Goal: Task Accomplishment & Management: Manage account settings

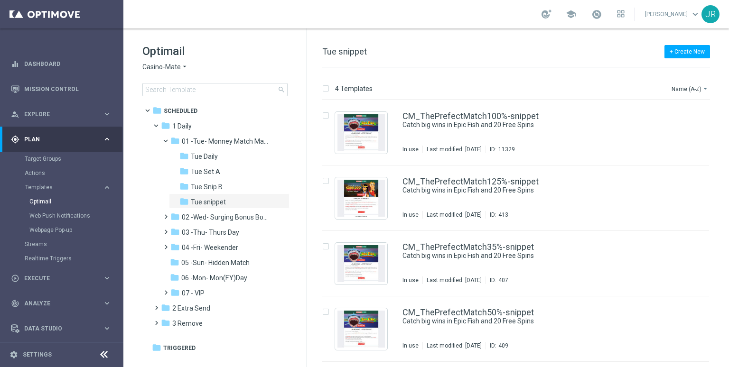
click at [181, 66] on icon "arrow_drop_down" at bounding box center [185, 67] width 8 height 9
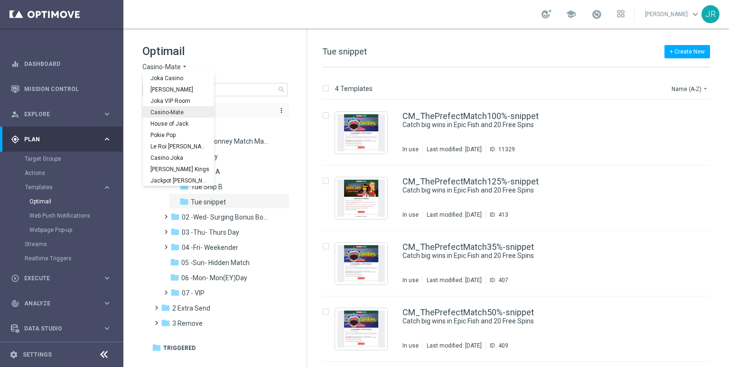
click at [0, 0] on span "Casino-Mate" at bounding box center [0, 0] width 0 height 0
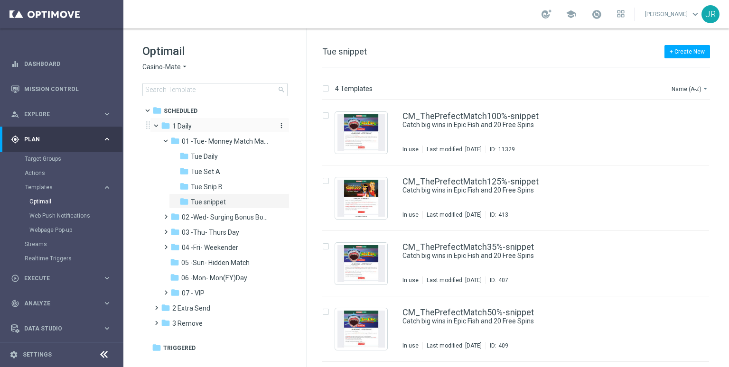
click at [193, 128] on div "folder 1 Daily" at bounding box center [215, 126] width 109 height 11
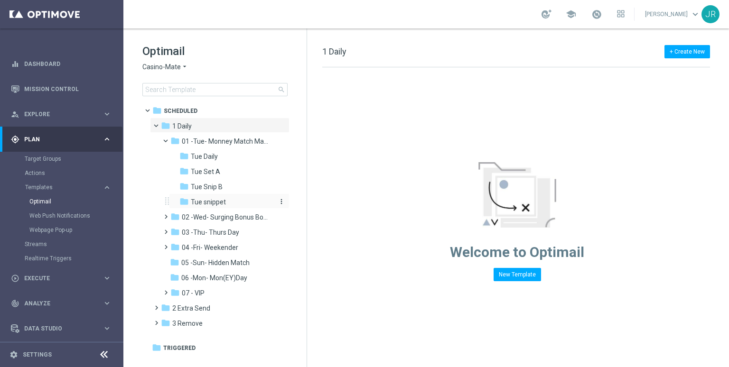
click at [200, 201] on span "Tue snippet" at bounding box center [208, 202] width 35 height 9
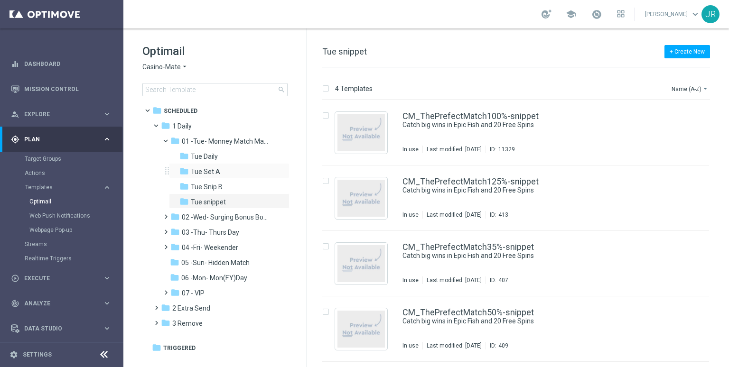
click at [209, 166] on div "folder Tue Set A more_vert" at bounding box center [229, 170] width 120 height 15
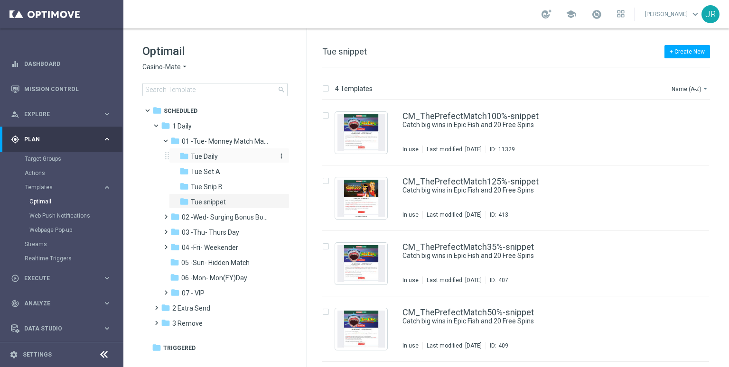
click at [211, 156] on span "Tue Daily" at bounding box center [204, 156] width 27 height 9
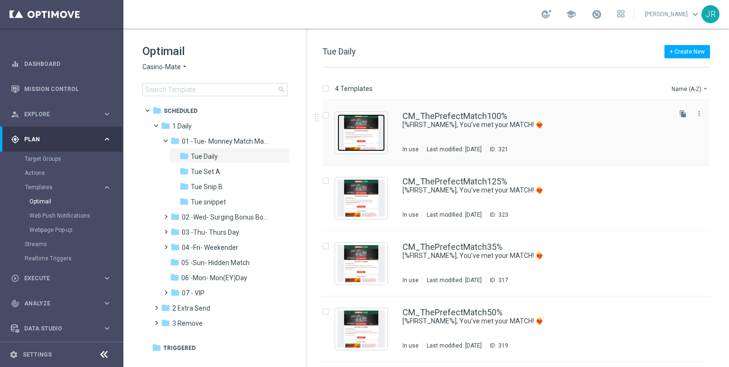
click at [350, 137] on img "Press SPACE to select this row." at bounding box center [360, 132] width 47 height 37
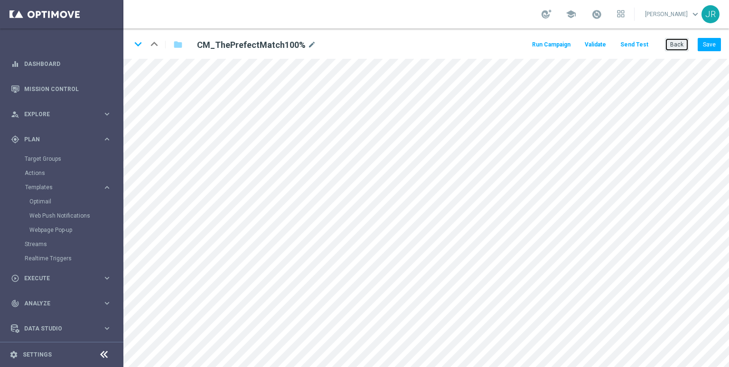
click at [675, 46] on button "Back" at bounding box center [677, 44] width 24 height 13
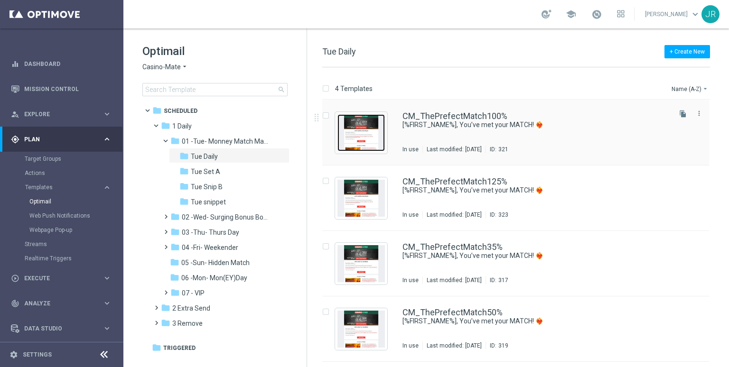
click at [368, 131] on img "Press SPACE to select this row." at bounding box center [360, 132] width 47 height 37
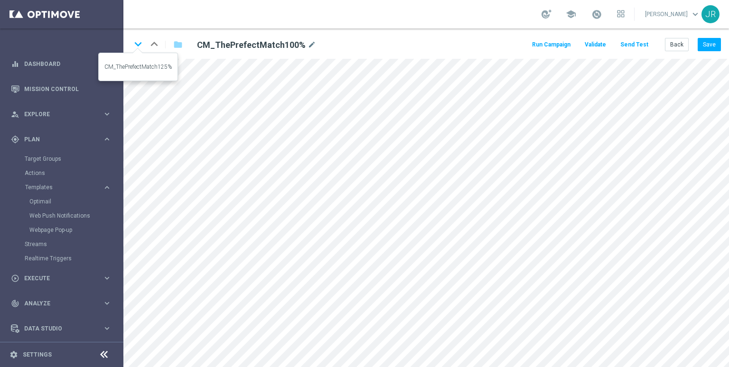
click at [134, 44] on icon "keyboard_arrow_down" at bounding box center [138, 44] width 14 height 14
click at [139, 37] on icon "keyboard_arrow_down" at bounding box center [138, 44] width 14 height 14
click at [679, 44] on button "Back" at bounding box center [677, 44] width 24 height 13
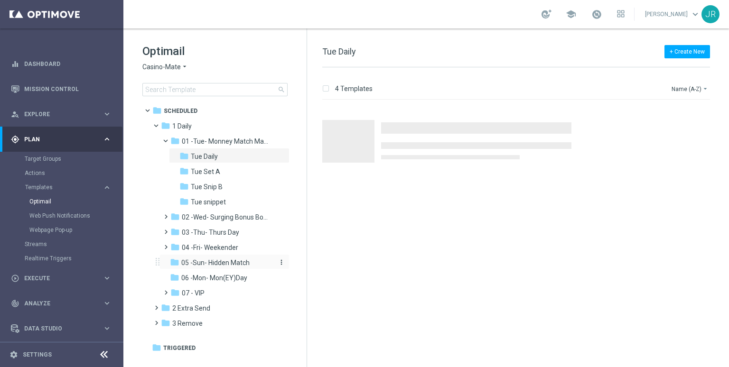
click at [199, 266] on span "05 -Sun- Hidden Match" at bounding box center [215, 263] width 68 height 9
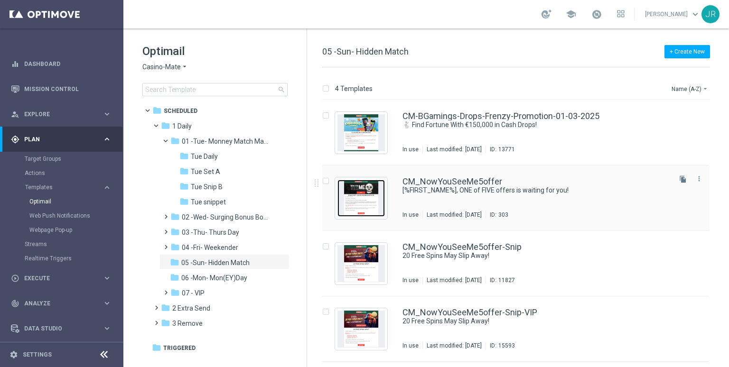
click at [368, 209] on img "Press SPACE to select this row." at bounding box center [360, 198] width 47 height 37
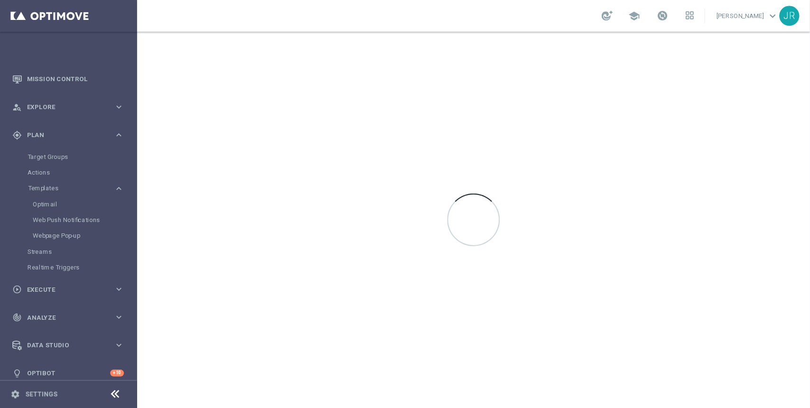
scroll to position [27, 0]
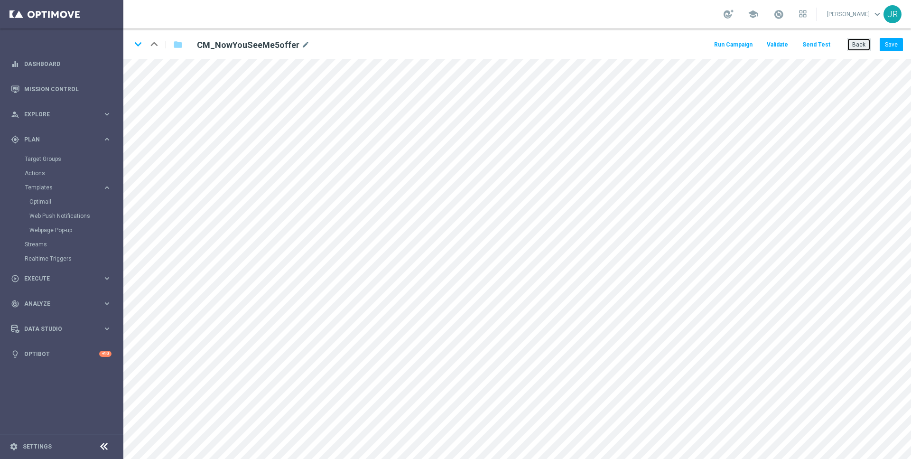
click at [728, 46] on button "Back" at bounding box center [859, 44] width 24 height 13
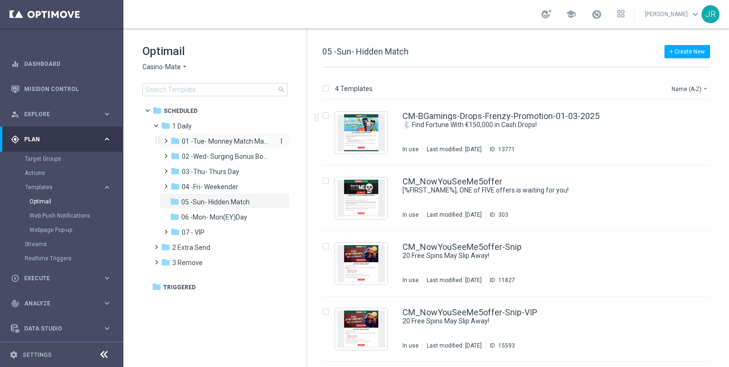
click at [199, 143] on span "01 -Tue- Monney Match Maker" at bounding box center [227, 141] width 90 height 9
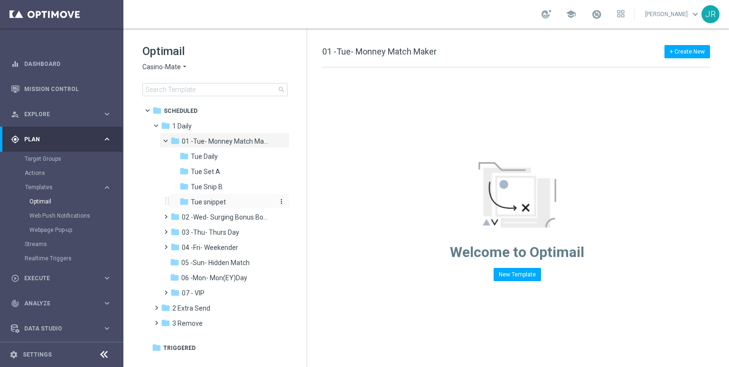
click at [218, 204] on span "Tue snippet" at bounding box center [208, 202] width 35 height 9
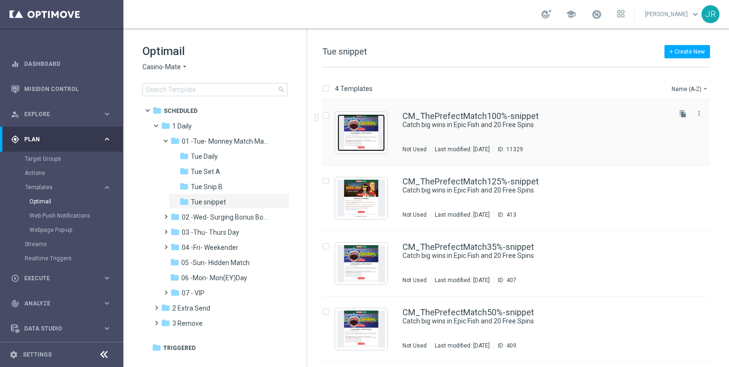
click at [375, 129] on img "Press SPACE to select this row." at bounding box center [360, 132] width 47 height 37
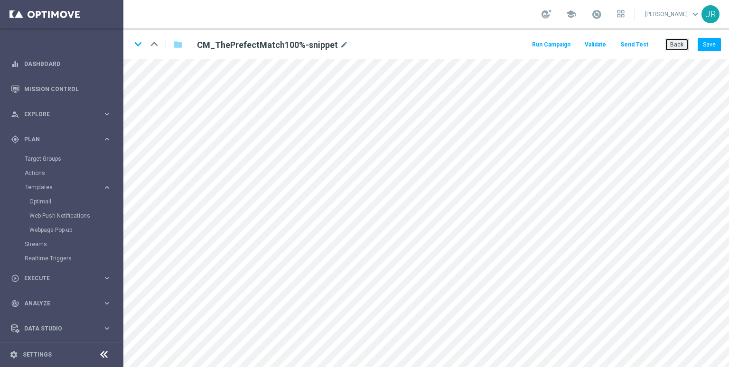
click at [675, 40] on button "Back" at bounding box center [677, 44] width 24 height 13
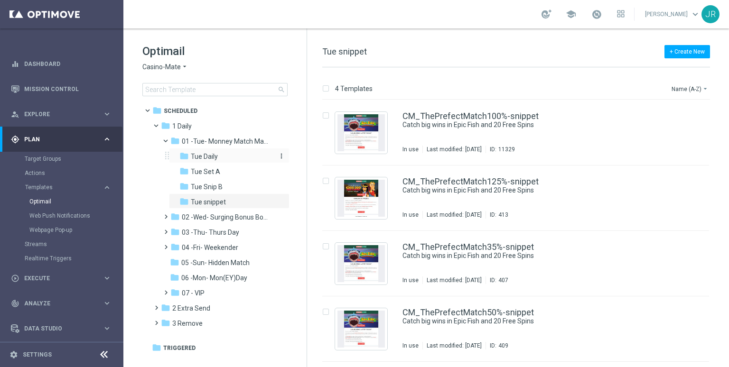
click at [216, 157] on span "Tue Daily" at bounding box center [204, 156] width 27 height 9
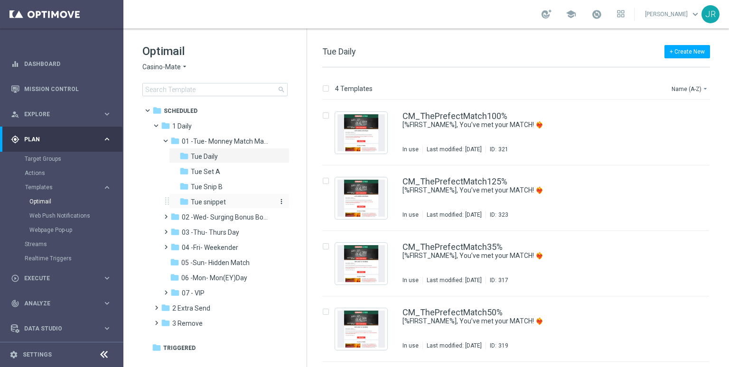
click at [214, 200] on span "Tue snippet" at bounding box center [208, 202] width 35 height 9
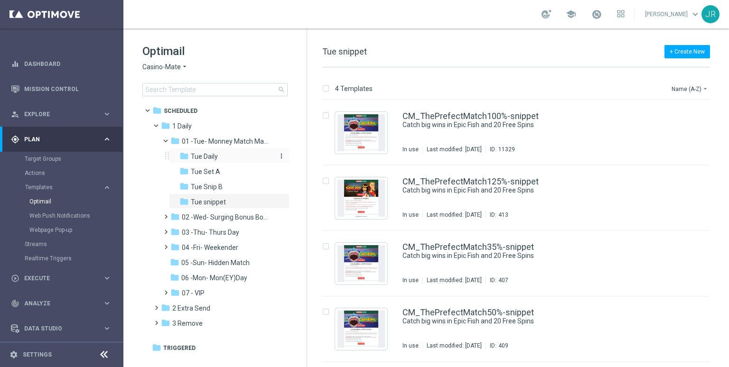
click at [221, 156] on div "folder Tue Daily" at bounding box center [225, 156] width 93 height 11
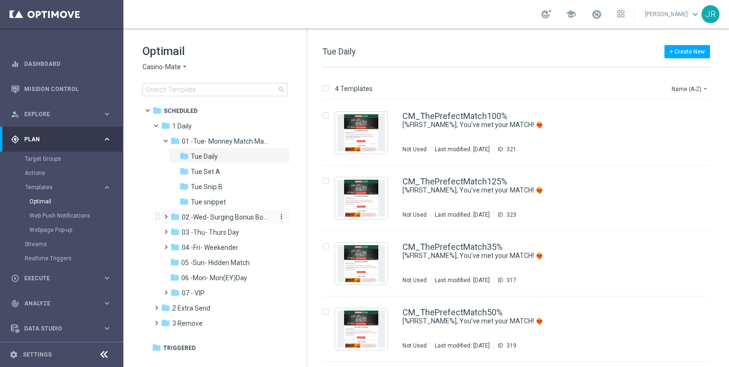
click at [209, 220] on span "02 -Wed- Surging Bonus Booster" at bounding box center [227, 217] width 90 height 9
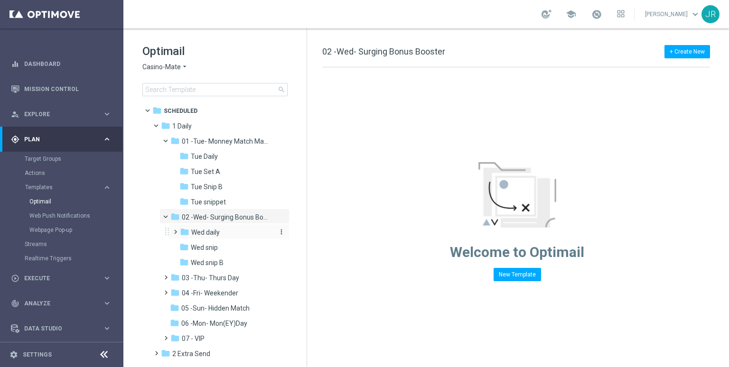
click at [204, 234] on span "Wed daily" at bounding box center [205, 232] width 28 height 9
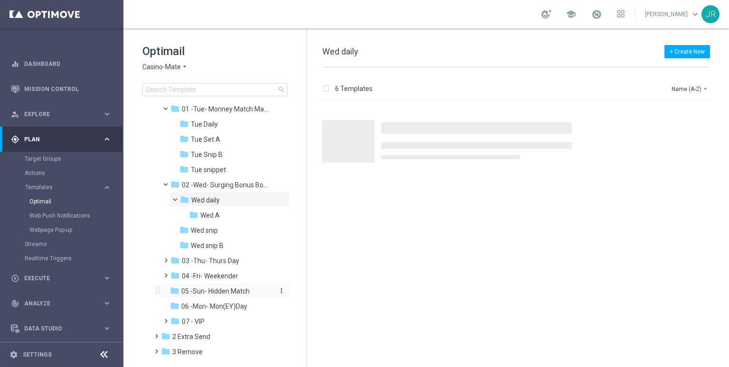
scroll to position [47, 0]
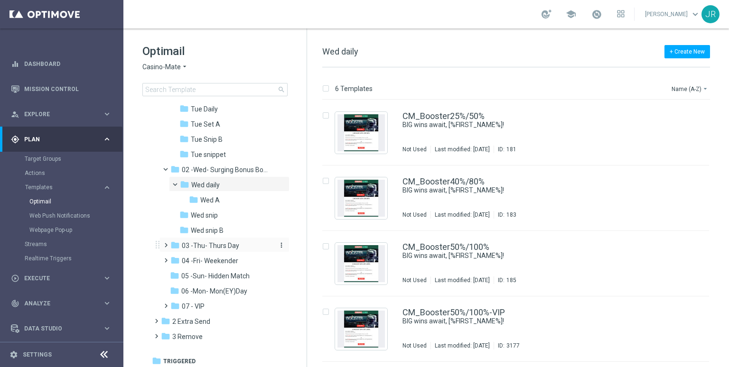
click at [215, 241] on div "folder 03 -Thu- Thurs Day" at bounding box center [220, 246] width 101 height 11
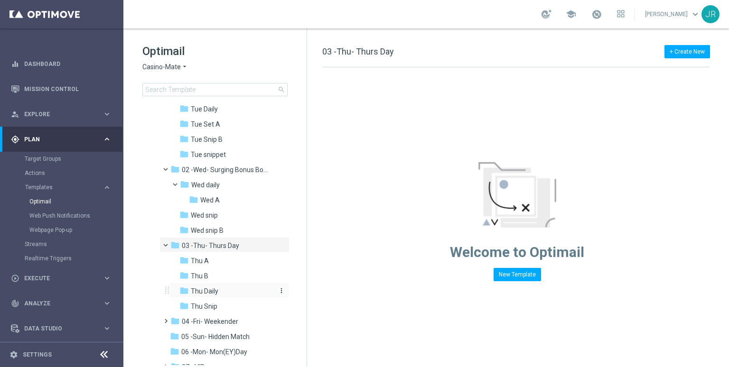
click at [208, 290] on span "Thu Daily" at bounding box center [205, 291] width 28 height 9
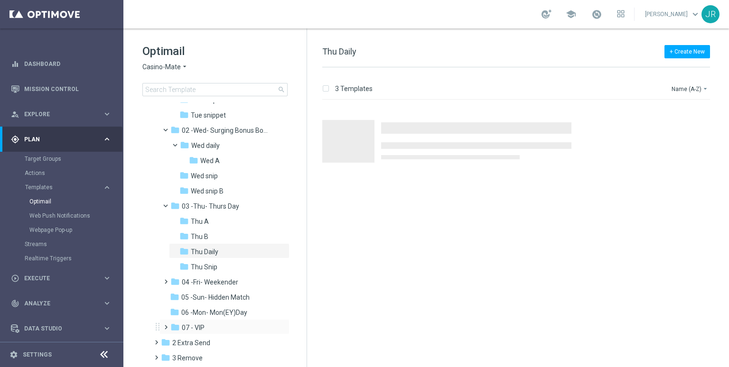
scroll to position [111, 0]
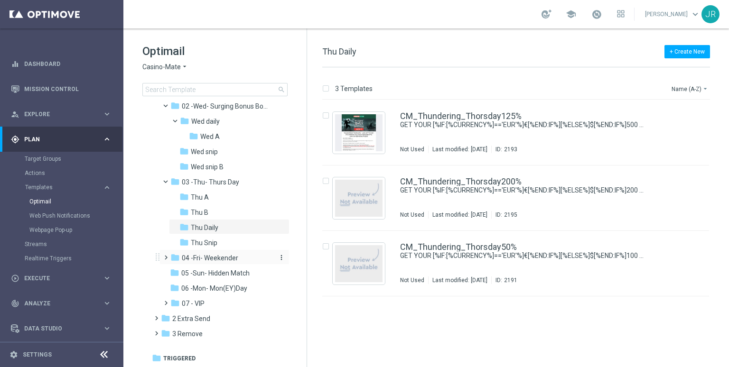
click at [216, 259] on span "04 -Fri- Weekender" at bounding box center [210, 258] width 56 height 9
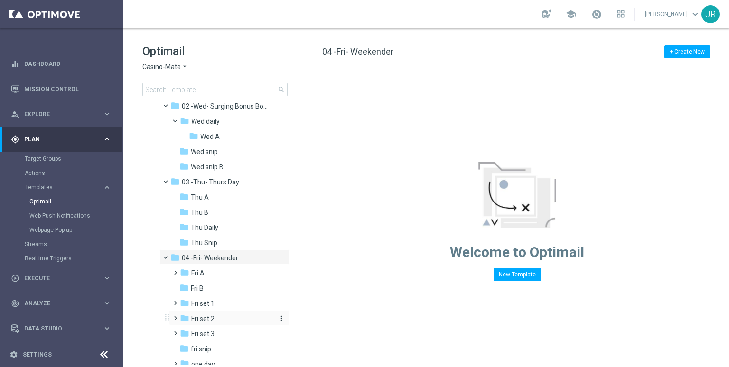
scroll to position [158, 0]
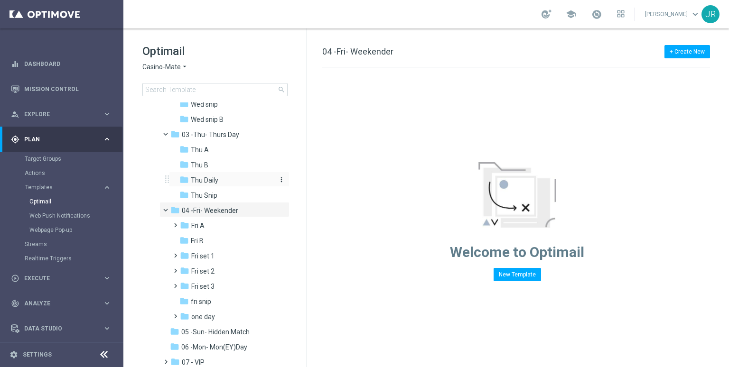
click at [214, 177] on span "Thu Daily" at bounding box center [205, 180] width 28 height 9
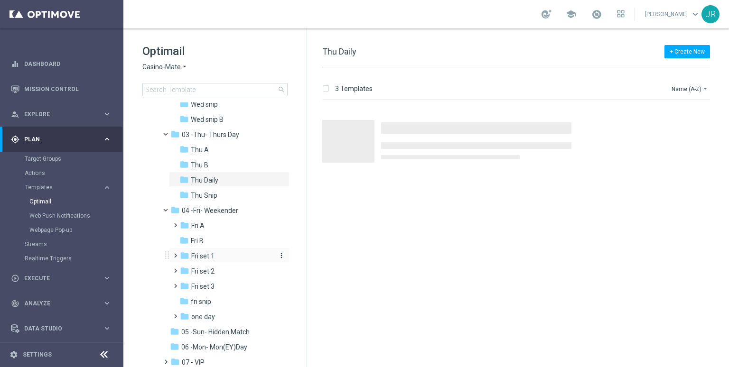
click at [222, 257] on div "folder Fri set 1" at bounding box center [226, 256] width 93 height 11
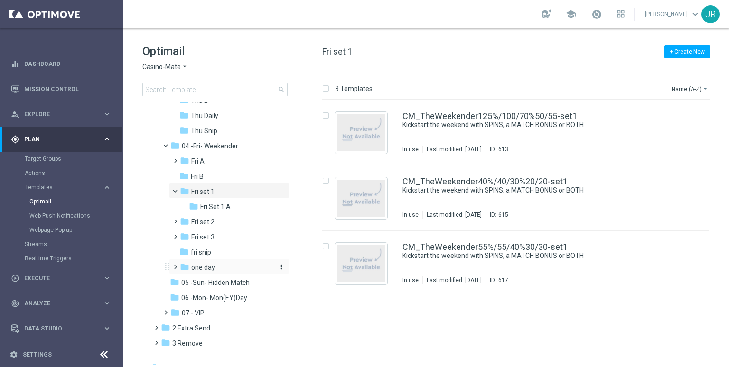
scroll to position [232, 0]
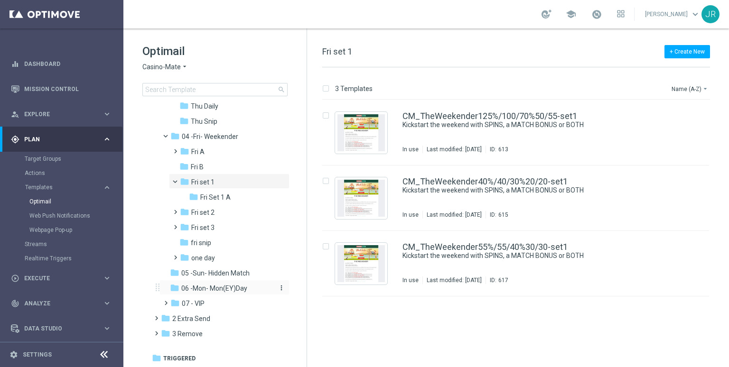
click at [221, 288] on span "06 -Mon- Mon(EY)Day" at bounding box center [214, 288] width 66 height 9
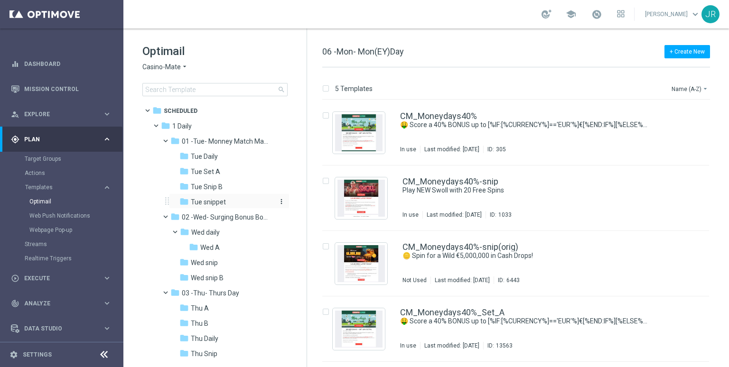
click at [202, 205] on span "Tue snippet" at bounding box center [208, 202] width 35 height 9
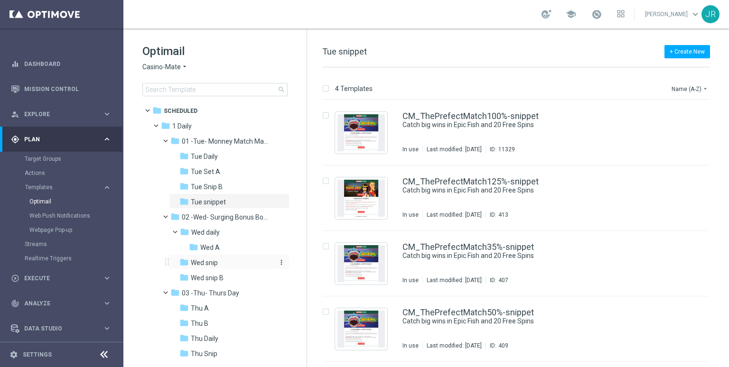
click at [197, 266] on span "Wed snip" at bounding box center [204, 263] width 27 height 9
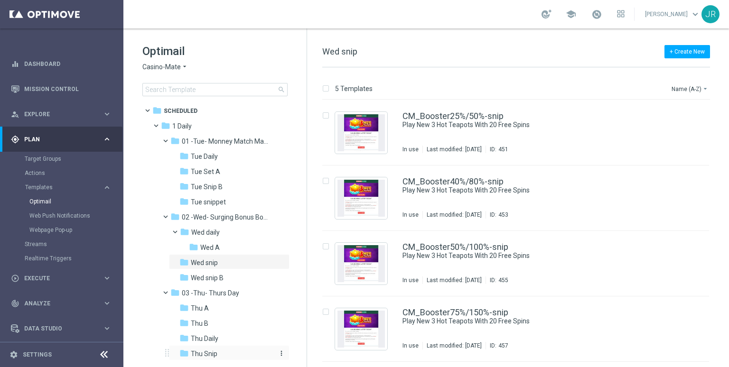
click at [213, 353] on span "Thu Snip" at bounding box center [204, 354] width 27 height 9
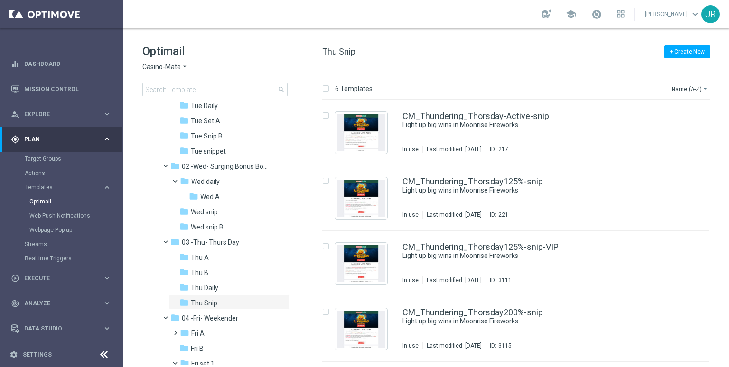
scroll to position [43, 0]
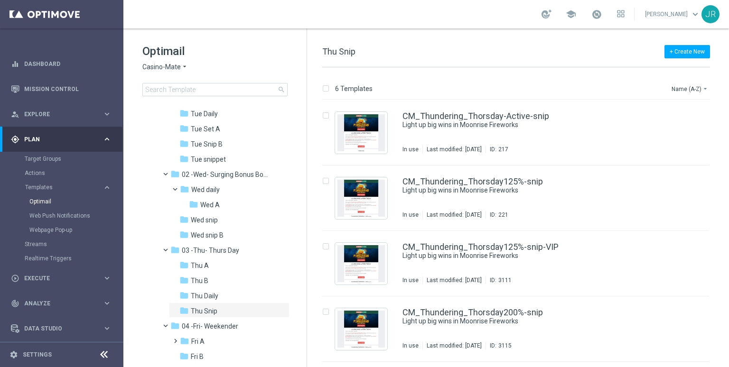
drag, startPoint x: 205, startPoint y: 158, endPoint x: 376, endPoint y: 196, distance: 174.8
click at [205, 158] on span "Tue snippet" at bounding box center [208, 159] width 35 height 9
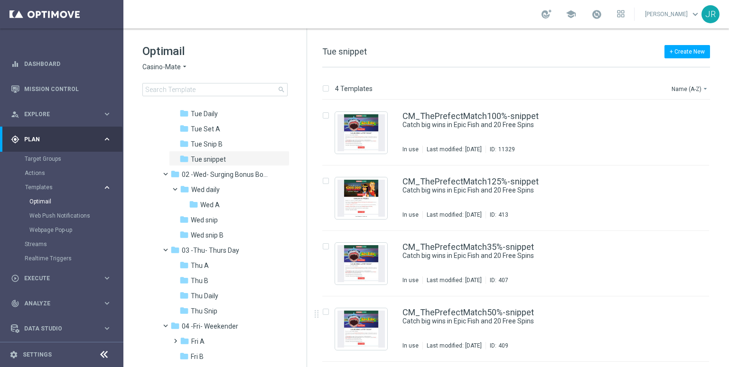
click at [108, 188] on icon "keyboard_arrow_right" at bounding box center [106, 187] width 9 height 9
click at [63, 188] on span "Templates" at bounding box center [59, 188] width 68 height 6
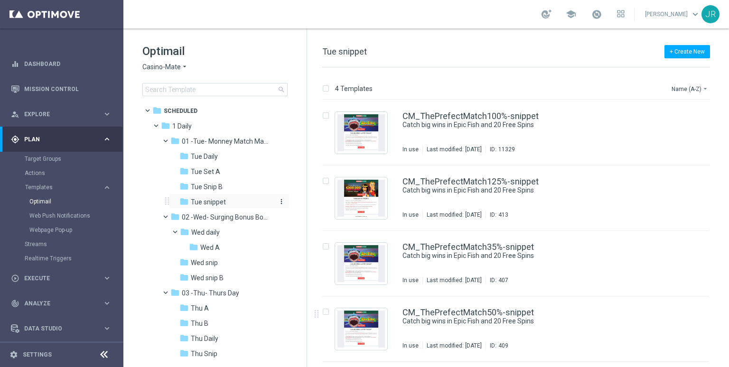
click at [211, 205] on span "Tue snippet" at bounding box center [208, 202] width 35 height 9
click at [367, 138] on img "Press SPACE to select this row." at bounding box center [360, 132] width 47 height 37
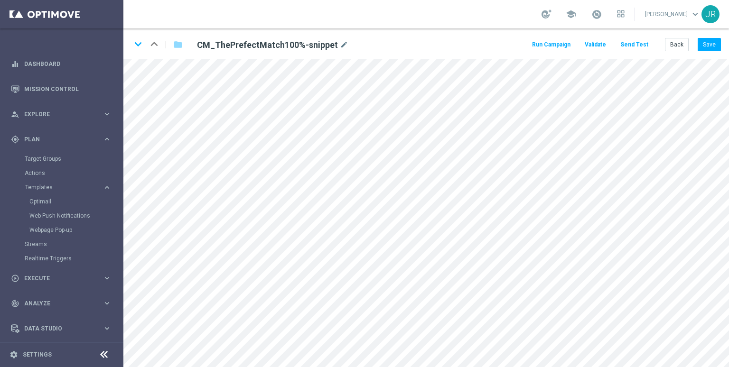
click at [633, 44] on button "Send Test" at bounding box center [634, 44] width 31 height 13
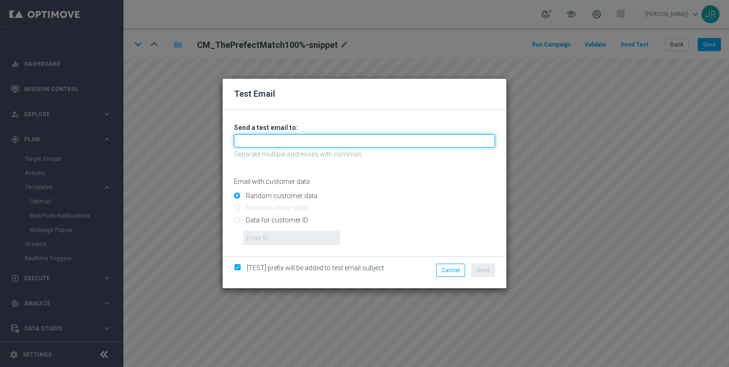
click at [271, 146] on input "text" at bounding box center [364, 140] width 261 height 13
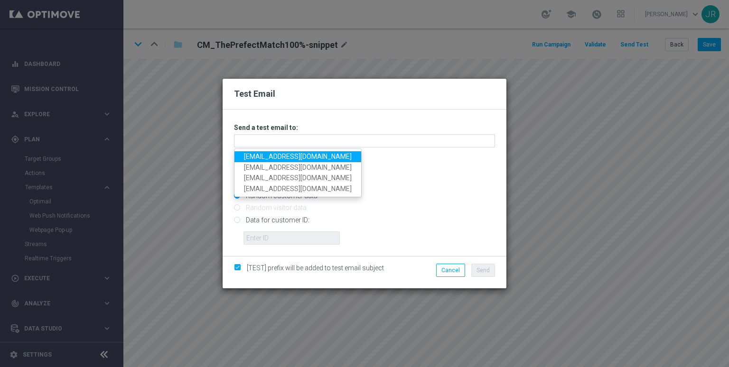
click at [202, 150] on div "Test Email Unable to send test email. If this problem persists, contact your CS…" at bounding box center [364, 183] width 729 height 367
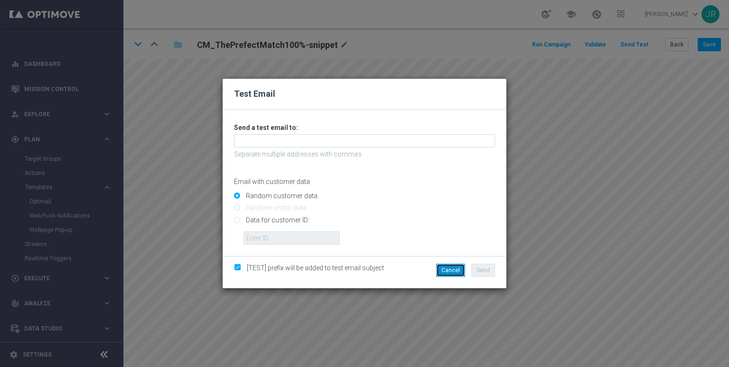
click at [448, 270] on button "Cancel" at bounding box center [450, 270] width 29 height 13
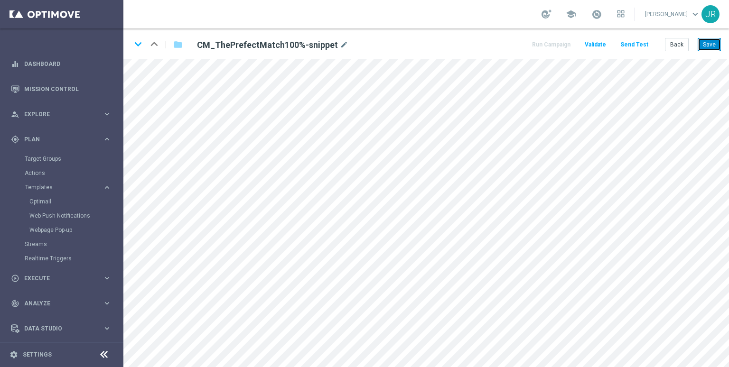
click at [712, 43] on button "Save" at bounding box center [708, 44] width 23 height 13
drag, startPoint x: 140, startPoint y: 46, endPoint x: 157, endPoint y: 41, distance: 17.6
click at [140, 46] on icon "keyboard_arrow_down" at bounding box center [138, 44] width 14 height 14
click at [710, 47] on button "Save" at bounding box center [708, 44] width 23 height 13
drag, startPoint x: 137, startPoint y: 45, endPoint x: 181, endPoint y: 51, distance: 44.1
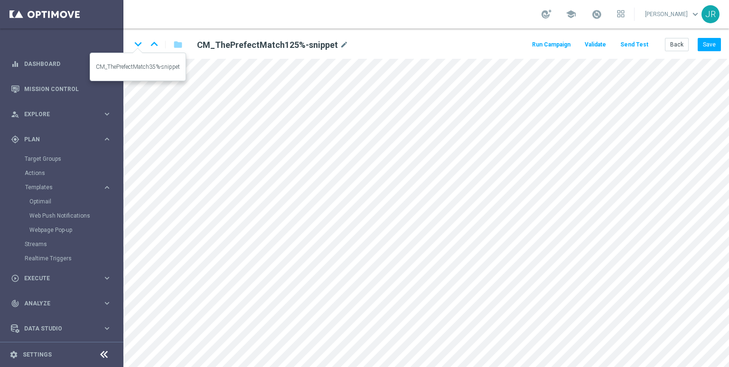
click at [134, 43] on icon "keyboard_arrow_down" at bounding box center [138, 44] width 14 height 14
drag, startPoint x: 716, startPoint y: 44, endPoint x: 715, endPoint y: 50, distance: 6.2
click at [714, 43] on button "Save" at bounding box center [708, 44] width 23 height 13
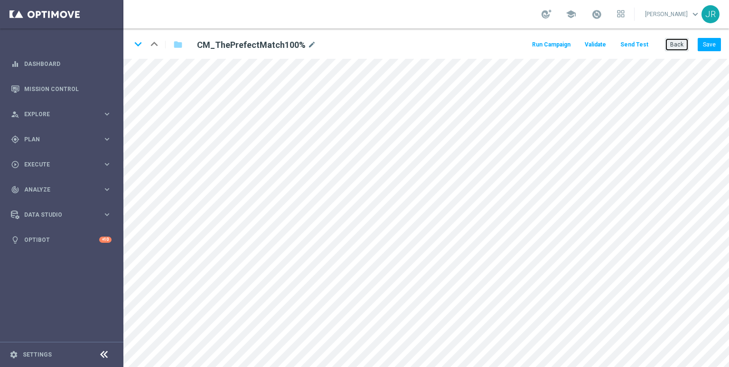
click at [675, 44] on button "Back" at bounding box center [677, 44] width 24 height 13
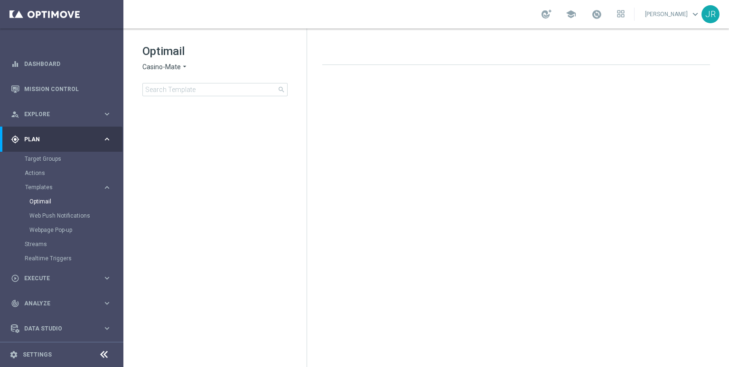
click at [159, 71] on span "Casino-Mate" at bounding box center [161, 67] width 38 height 9
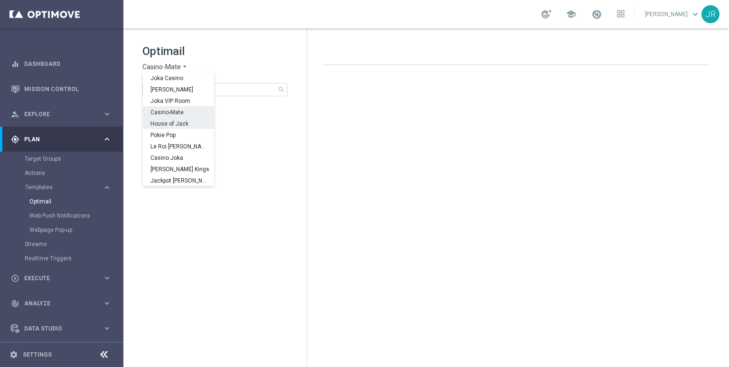
click at [0, 0] on span "House of Jack" at bounding box center [0, 0] width 0 height 0
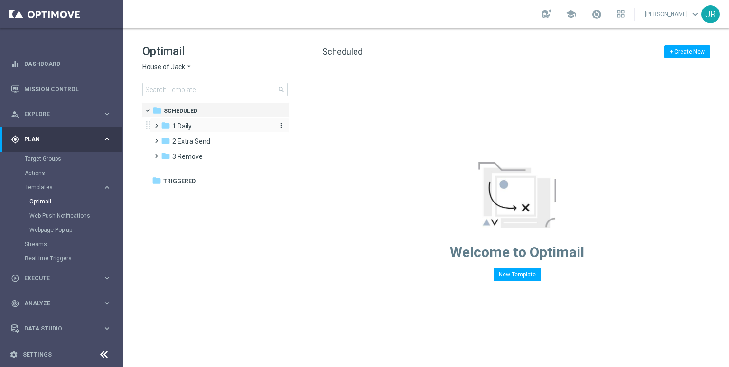
click at [190, 128] on span "1 Daily" at bounding box center [181, 126] width 19 height 9
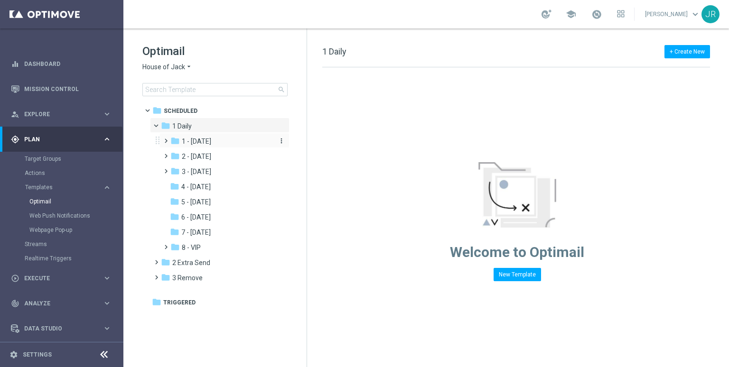
click at [206, 145] on span "1 - [DATE]" at bounding box center [196, 141] width 29 height 9
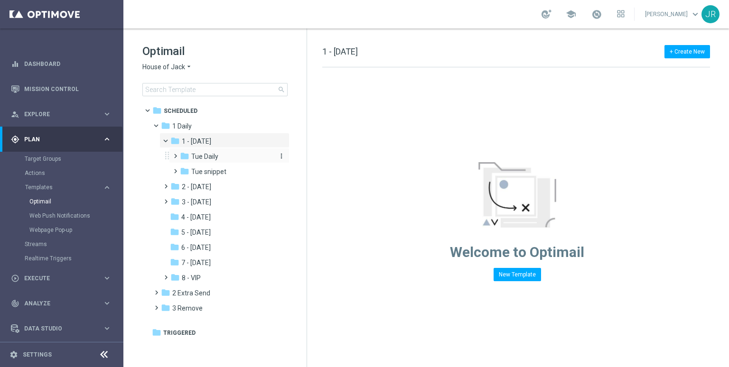
click at [213, 156] on span "Tue Daily" at bounding box center [204, 156] width 27 height 9
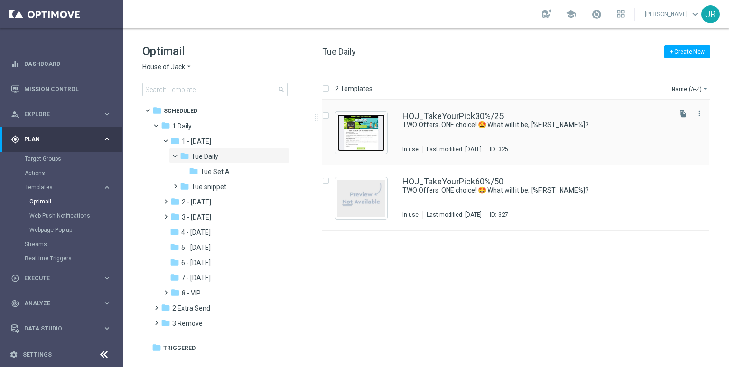
click at [372, 136] on img "Press SPACE to select this row." at bounding box center [360, 132] width 47 height 37
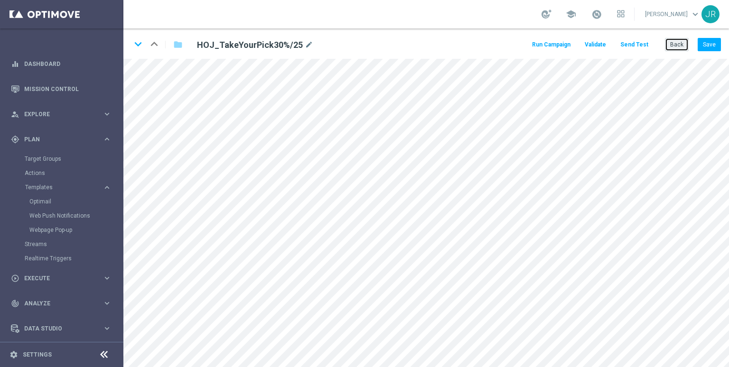
click at [669, 45] on button "Back" at bounding box center [677, 44] width 24 height 13
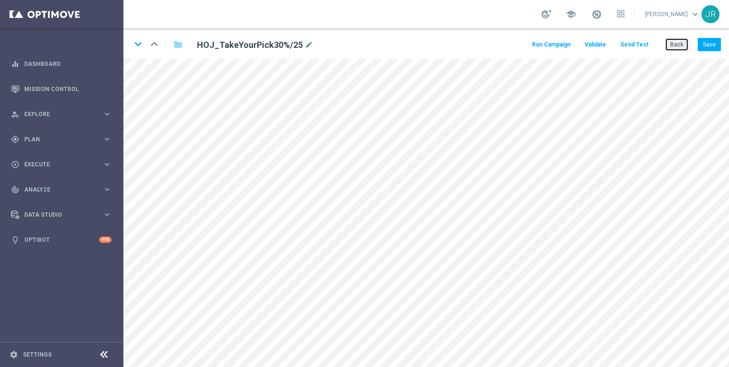
click at [677, 46] on button "Back" at bounding box center [677, 44] width 24 height 13
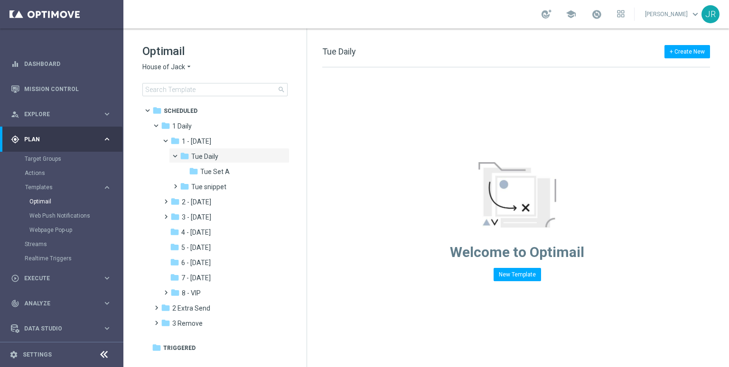
click at [157, 65] on span "House of Jack" at bounding box center [163, 67] width 43 height 9
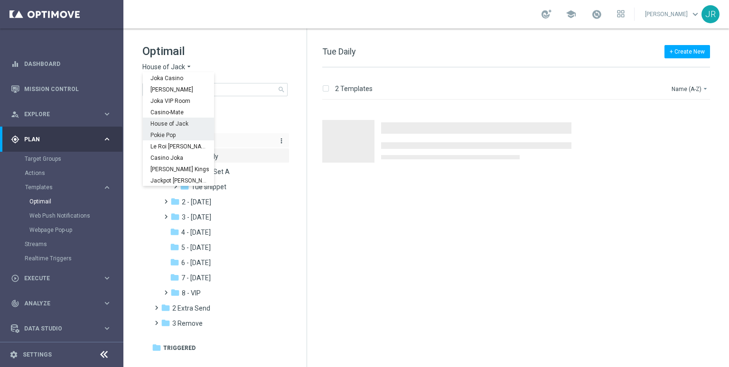
click at [0, 0] on span "Pokie Pop" at bounding box center [0, 0] width 0 height 0
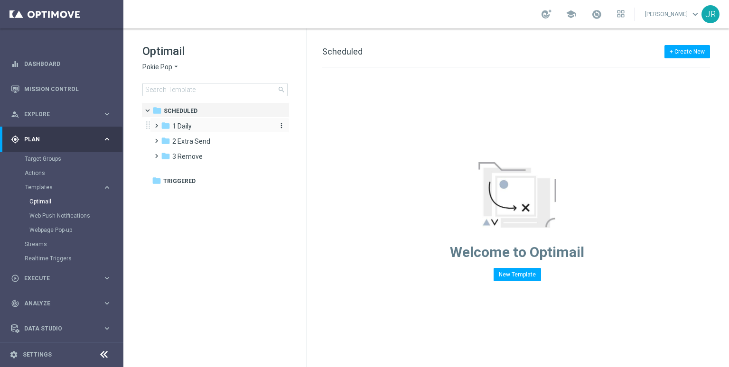
click at [200, 124] on div "folder 1 Daily" at bounding box center [215, 126] width 109 height 11
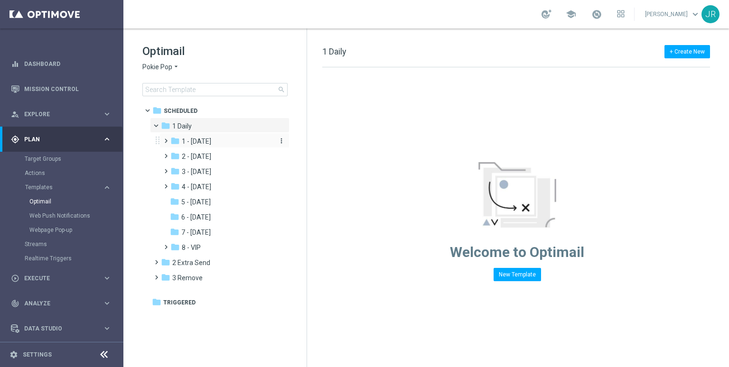
click at [203, 141] on span "1 - [DATE]" at bounding box center [196, 141] width 29 height 9
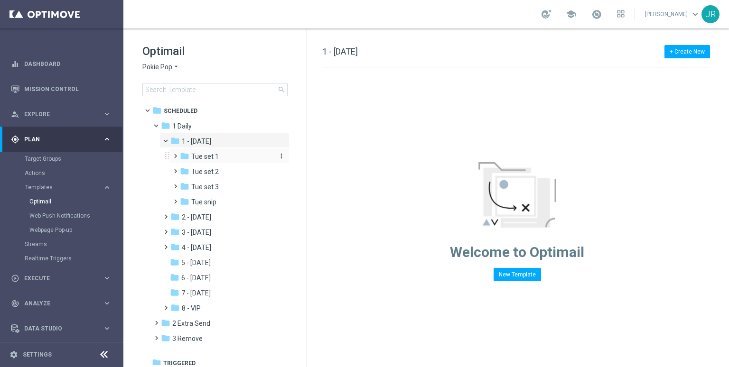
click at [209, 158] on span "Tue set 1" at bounding box center [205, 156] width 28 height 9
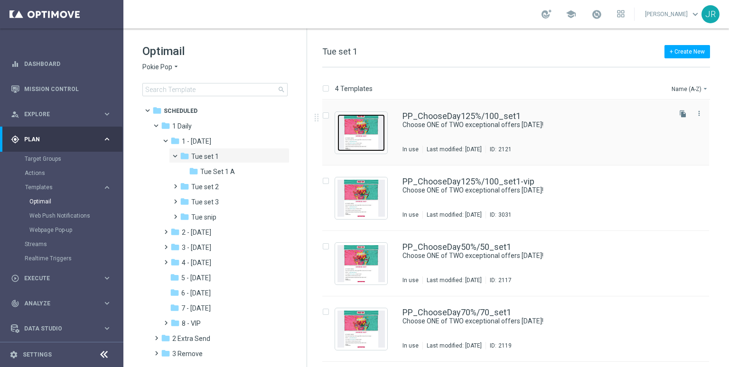
click at [362, 133] on img "Press SPACE to select this row." at bounding box center [360, 132] width 47 height 37
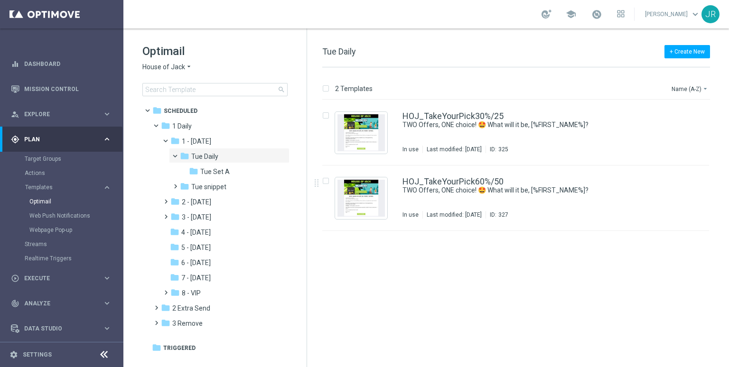
drag, startPoint x: 209, startPoint y: 186, endPoint x: 507, endPoint y: 174, distance: 297.7
click at [209, 186] on span "Tue snippet" at bounding box center [208, 187] width 35 height 9
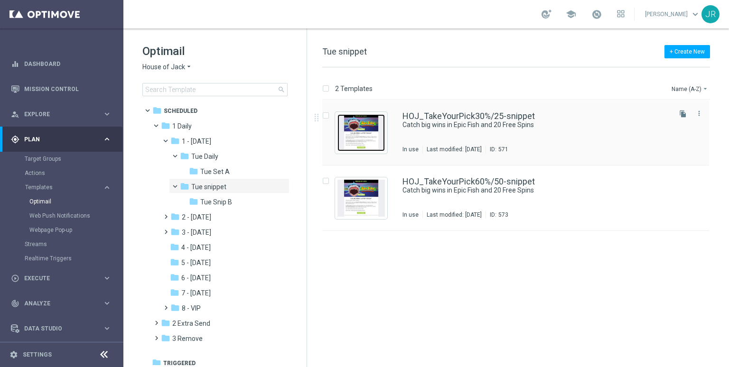
click at [358, 127] on img "Press SPACE to select this row." at bounding box center [360, 132] width 47 height 37
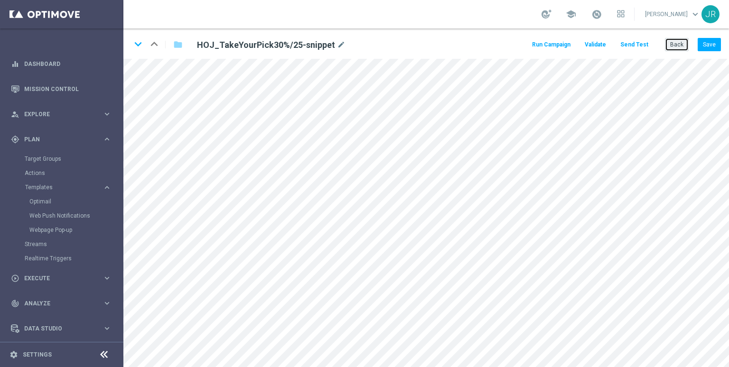
click at [681, 49] on button "Back" at bounding box center [677, 44] width 24 height 13
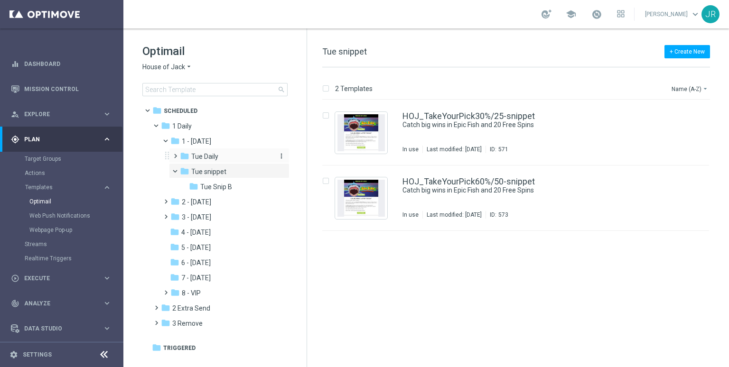
click at [194, 157] on span "Tue Daily" at bounding box center [204, 156] width 27 height 9
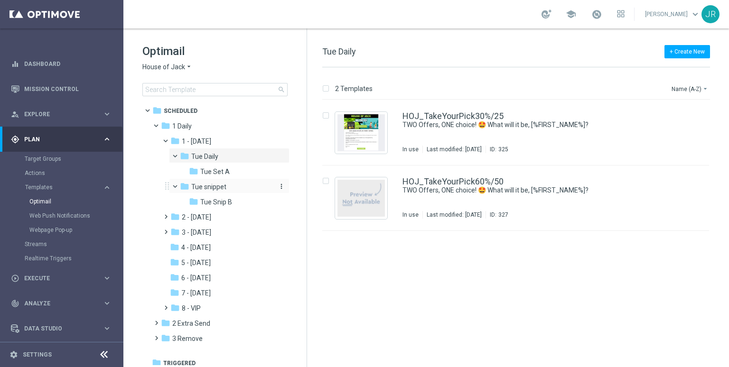
click at [216, 186] on span "Tue snippet" at bounding box center [208, 187] width 35 height 9
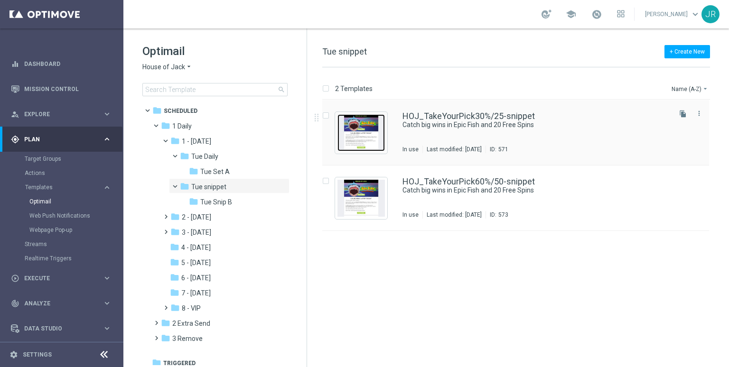
click at [365, 130] on img "Press SPACE to select this row." at bounding box center [360, 132] width 47 height 37
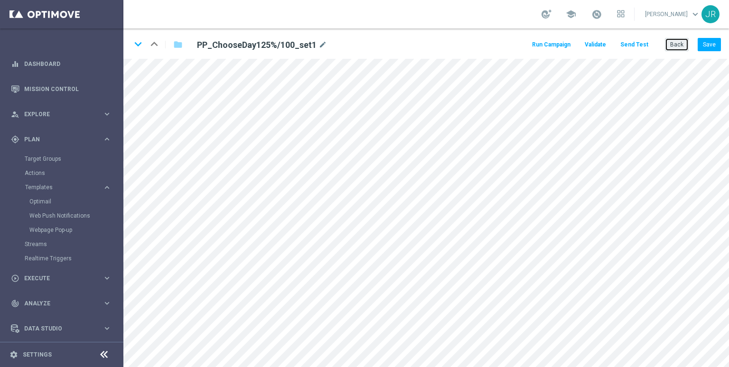
click at [682, 44] on button "Back" at bounding box center [677, 44] width 24 height 13
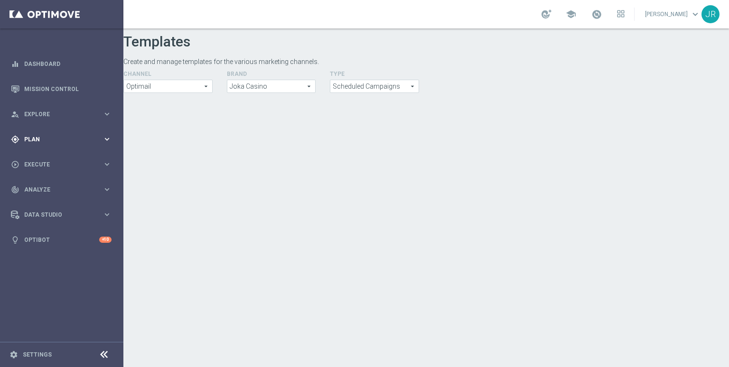
drag, startPoint x: 38, startPoint y: 139, endPoint x: 43, endPoint y: 137, distance: 5.0
click at [38, 139] on span "Plan" at bounding box center [63, 140] width 78 height 6
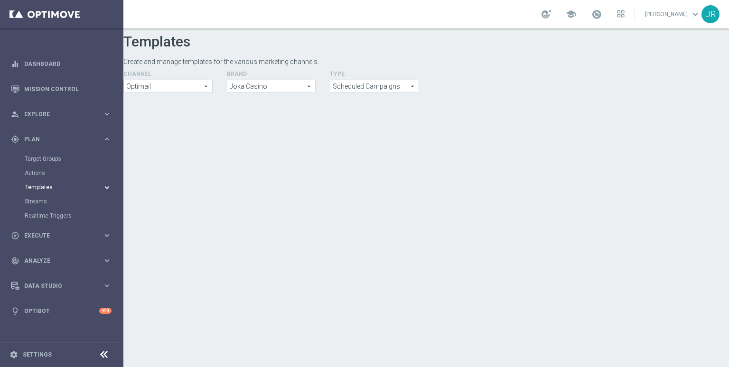
click at [47, 185] on span "Templates" at bounding box center [59, 188] width 68 height 6
click at [42, 200] on link "Optimail" at bounding box center [63, 202] width 69 height 8
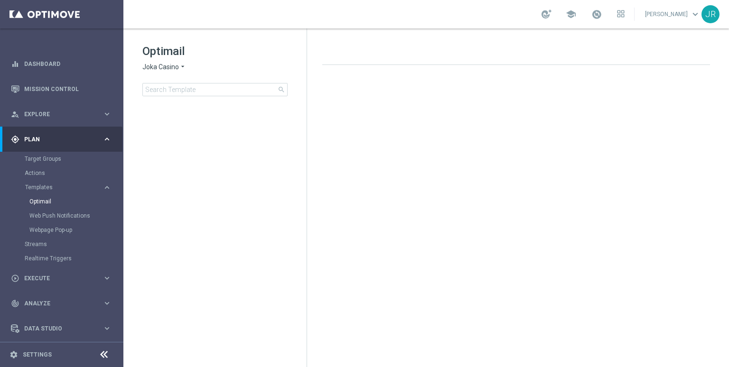
click at [161, 69] on span "Joka Casino" at bounding box center [160, 67] width 37 height 9
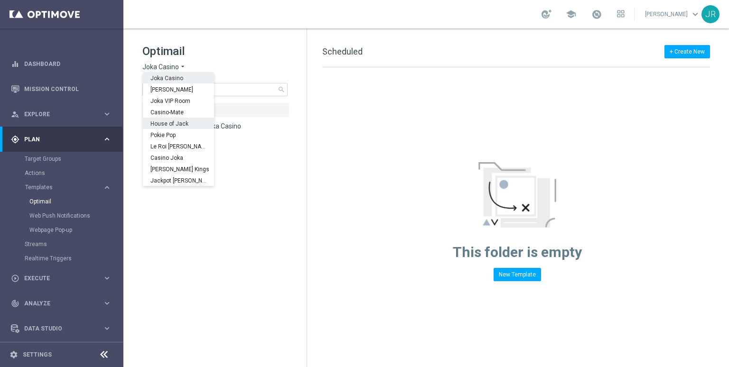
click at [0, 0] on span "House of Jack" at bounding box center [0, 0] width 0 height 0
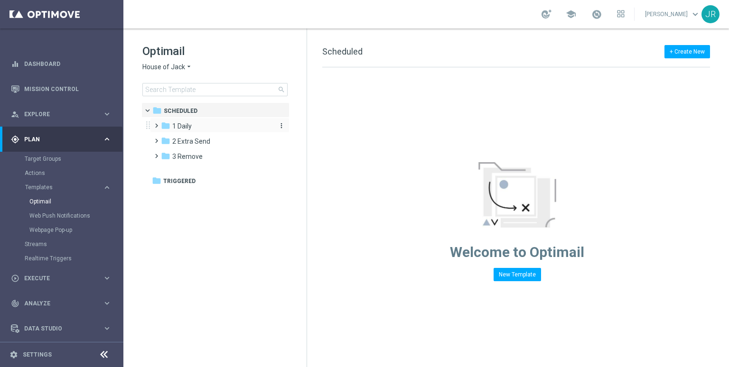
click at [185, 126] on span "1 Daily" at bounding box center [181, 126] width 19 height 9
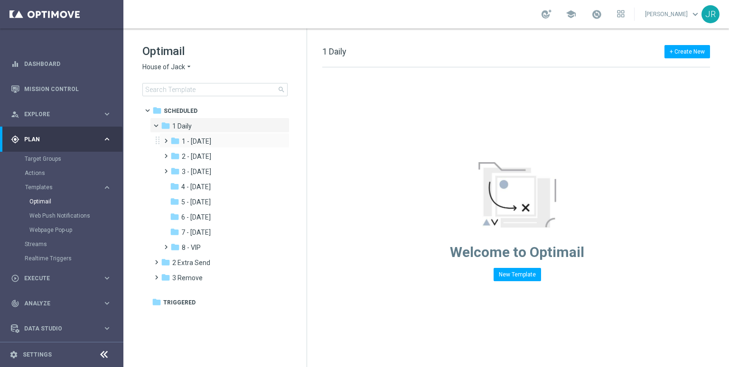
click at [201, 147] on div "folder 1 - [DATE] more_vert" at bounding box center [224, 140] width 130 height 15
click at [197, 138] on span "1 - [DATE]" at bounding box center [196, 141] width 29 height 9
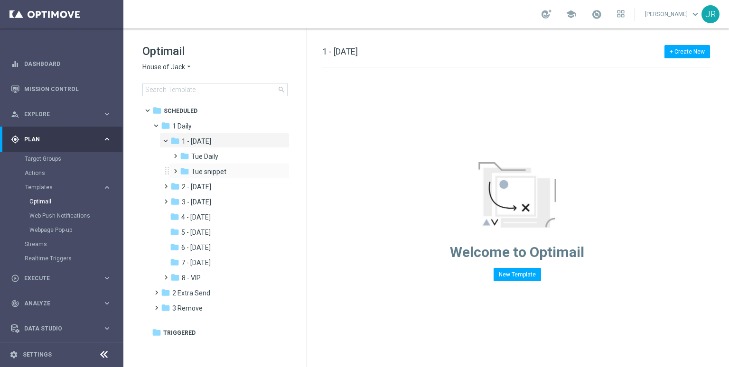
click at [214, 165] on div "folder Tue snippet more_vert" at bounding box center [229, 170] width 120 height 15
click at [216, 171] on span "Tue snippet" at bounding box center [208, 171] width 35 height 9
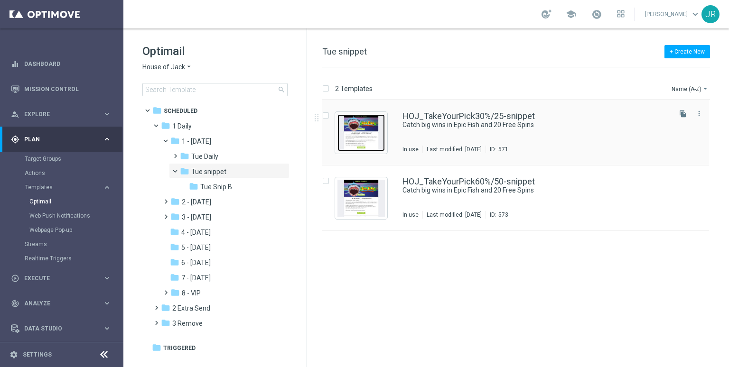
click at [355, 141] on img "Press SPACE to select this row." at bounding box center [360, 132] width 47 height 37
